Goal: Obtain resource: Download file/media

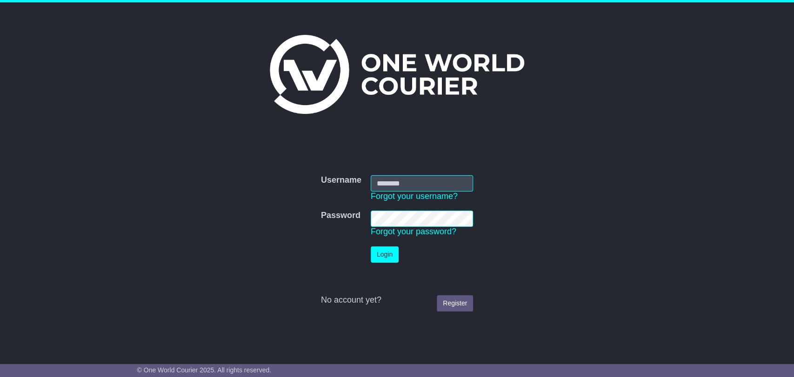
type input "**********"
click at [389, 254] on button "Login" at bounding box center [385, 254] width 28 height 16
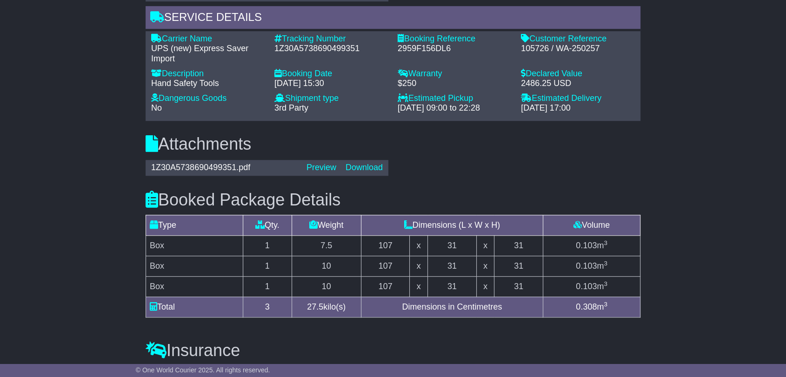
scroll to position [723, 0]
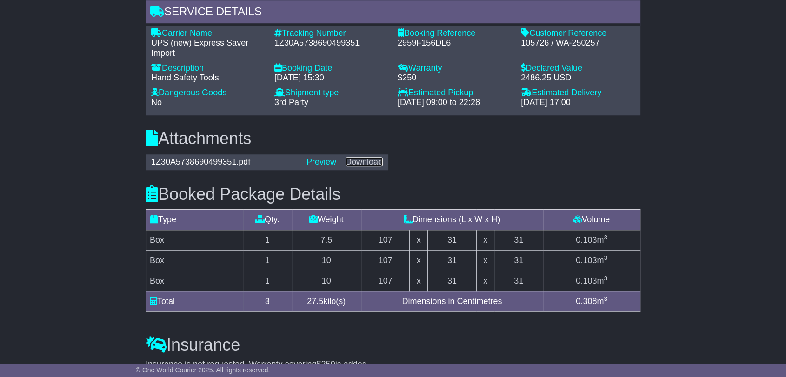
click at [354, 161] on link "Download" at bounding box center [363, 161] width 37 height 9
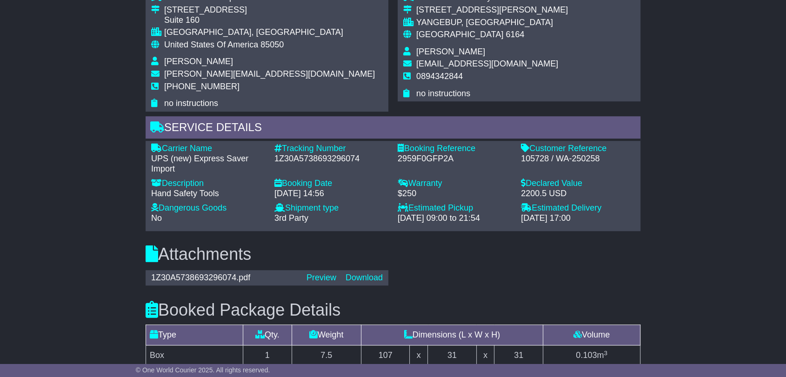
scroll to position [723, 0]
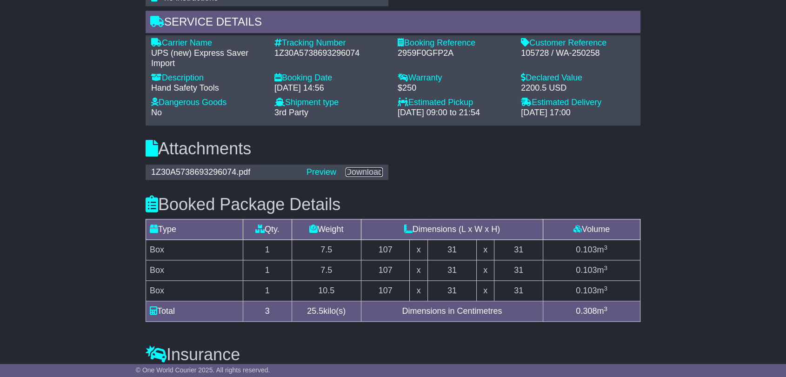
click at [372, 169] on link "Download" at bounding box center [363, 171] width 37 height 9
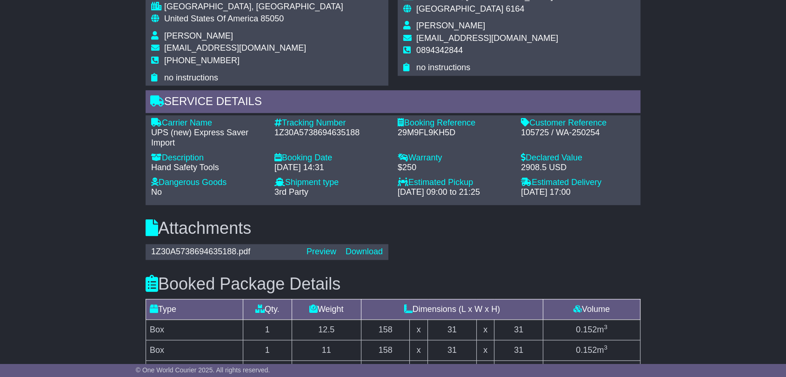
scroll to position [723, 0]
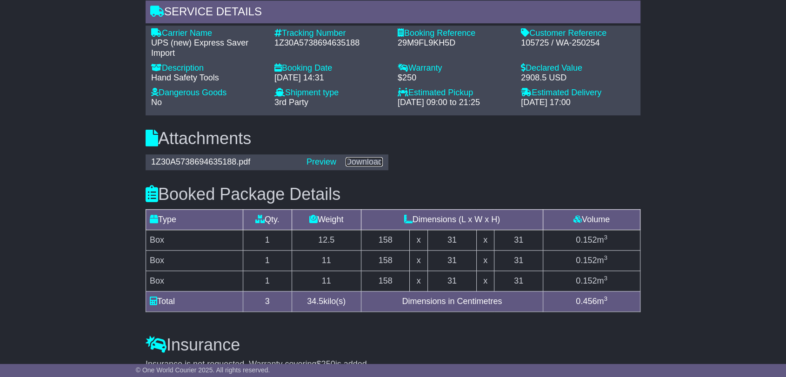
click at [367, 161] on link "Download" at bounding box center [363, 161] width 37 height 9
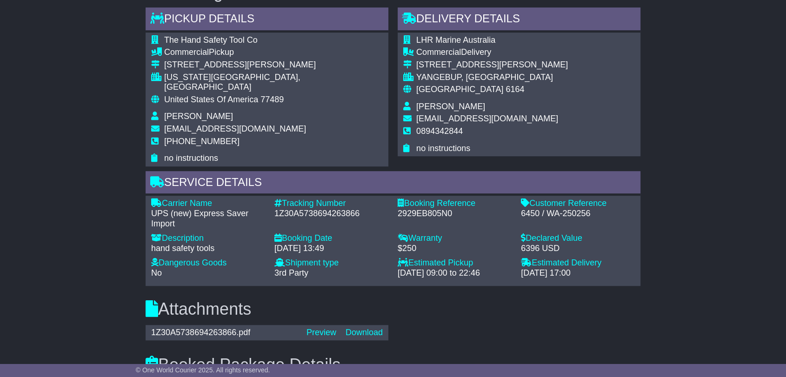
scroll to position [568, 0]
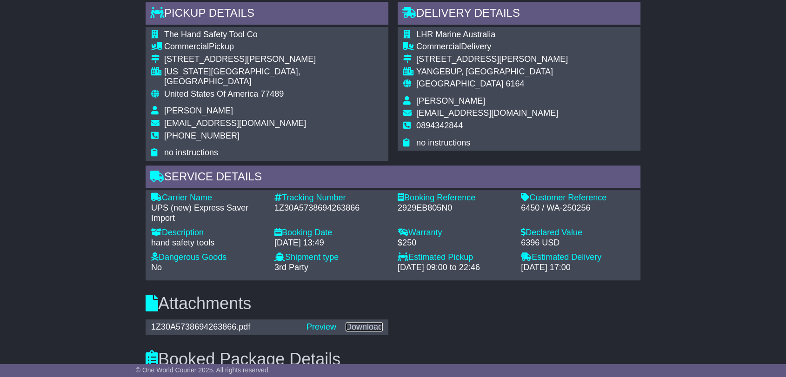
click at [373, 322] on link "Download" at bounding box center [363, 326] width 37 height 9
click at [742, 238] on div "Email Download Tracking Pricing Insurance" at bounding box center [393, 209] width 786 height 1207
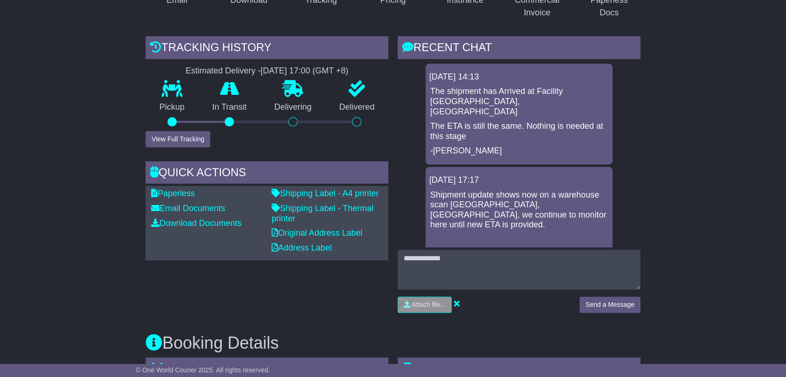
scroll to position [169, 0]
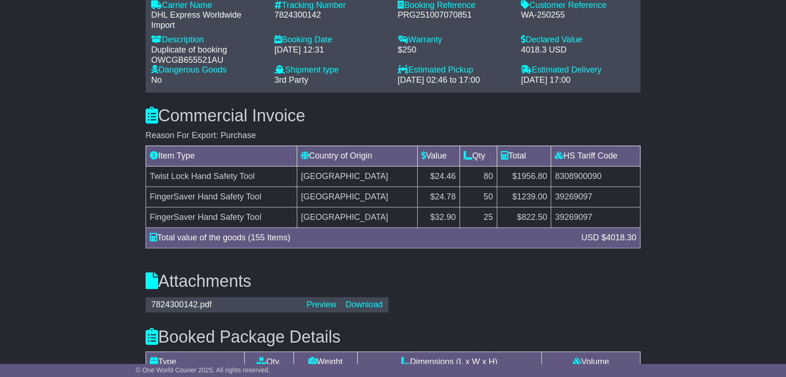
scroll to position [723, 0]
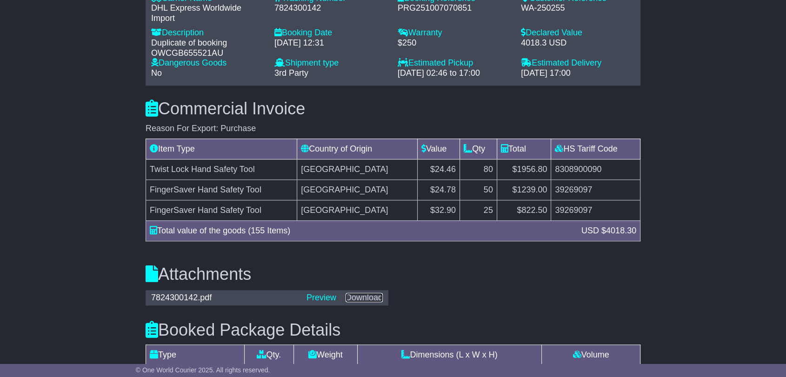
click at [370, 295] on link "Download" at bounding box center [363, 297] width 37 height 9
